Goal: Information Seeking & Learning: Find specific fact

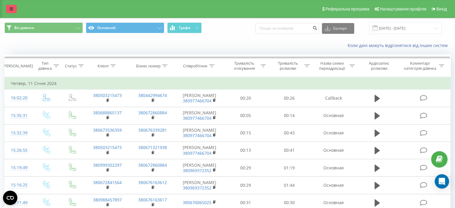
click at [14, 10] on link at bounding box center [11, 9] width 11 height 8
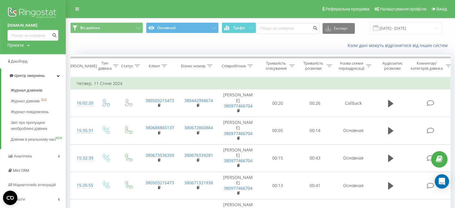
click at [34, 12] on img at bounding box center [32, 13] width 51 height 15
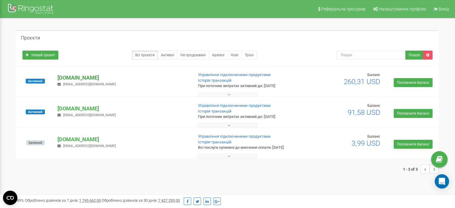
click at [83, 77] on p "[DOMAIN_NAME]" at bounding box center [122, 78] width 131 height 8
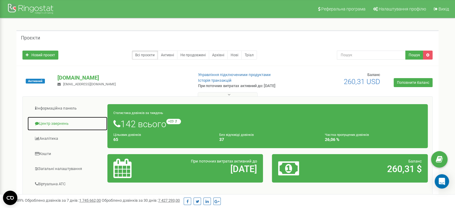
click at [63, 121] on link "Центр звернень" at bounding box center [67, 123] width 80 height 15
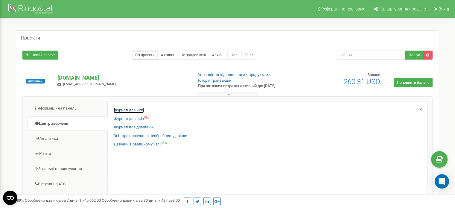
click at [130, 108] on link "Журнал дзвінків" at bounding box center [129, 110] width 30 height 6
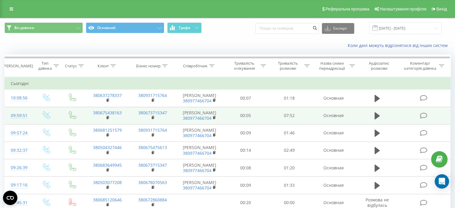
click at [425, 115] on icon at bounding box center [423, 115] width 7 height 6
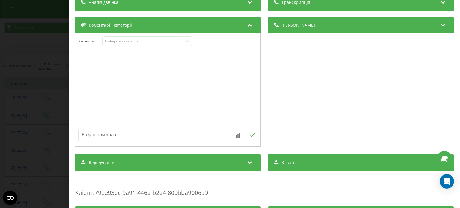
scroll to position [90, 0]
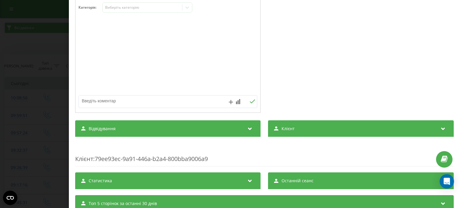
click at [111, 129] on span "Відвідування" at bounding box center [102, 129] width 27 height 6
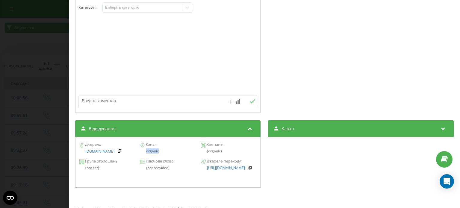
drag, startPoint x: 146, startPoint y: 152, endPoint x: 161, endPoint y: 154, distance: 14.9
click at [161, 154] on div "Джерело www.google.com Канал organic Кампанія (organic)" at bounding box center [167, 148] width 179 height 17
copy div "organic"
